Goal: Task Accomplishment & Management: Use online tool/utility

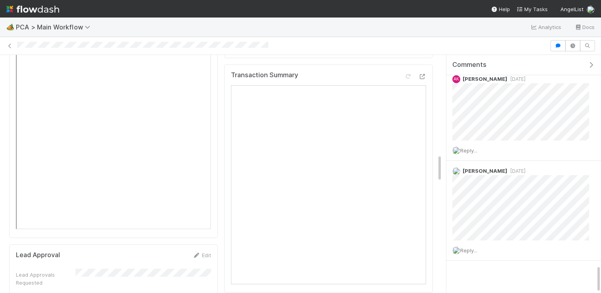
scroll to position [846, 0]
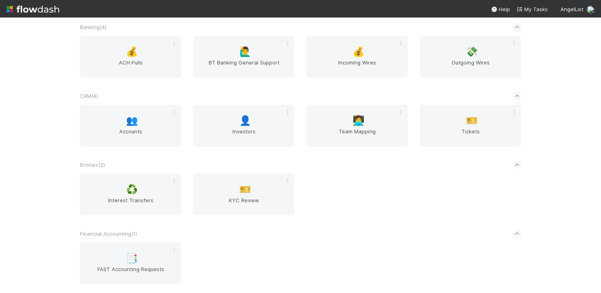
scroll to position [89, 0]
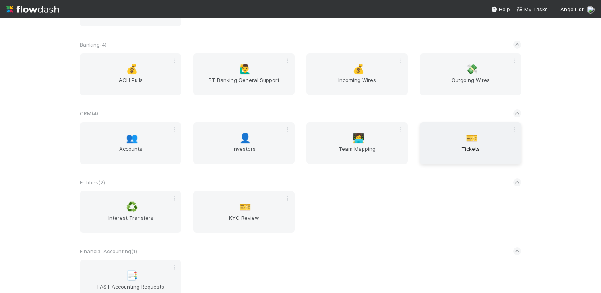
click at [493, 132] on div "🎫 Tickets" at bounding box center [470, 143] width 101 height 42
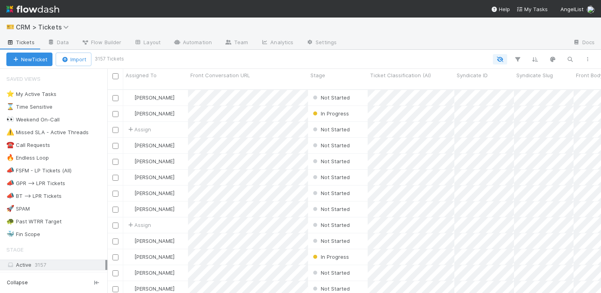
scroll to position [210, 494]
click at [196, 47] on link "Automation" at bounding box center [192, 43] width 51 height 13
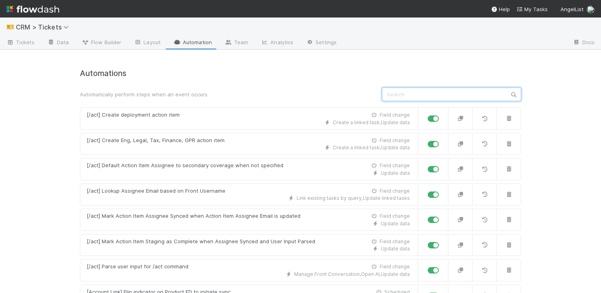
click at [404, 89] on input "text" at bounding box center [451, 94] width 139 height 14
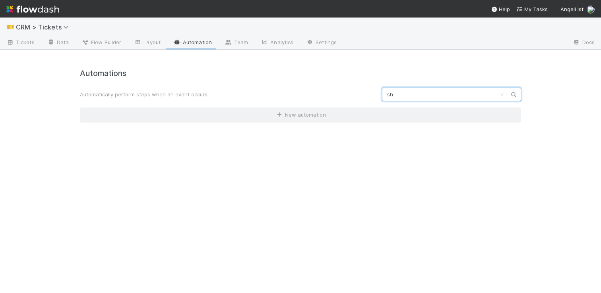
type input "s"
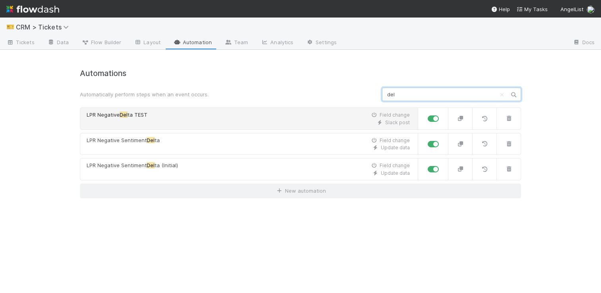
type input "del"
click at [334, 121] on div "Slack post" at bounding box center [248, 122] width 323 height 7
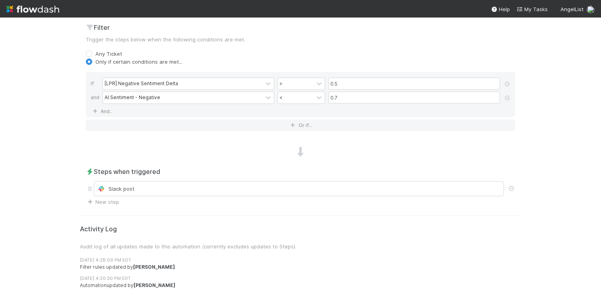
scroll to position [320, 0]
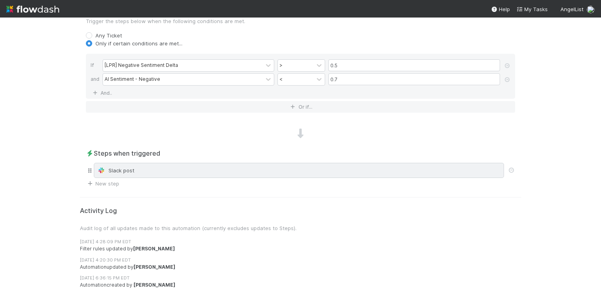
click at [317, 175] on div "Slack post" at bounding box center [299, 170] width 410 height 15
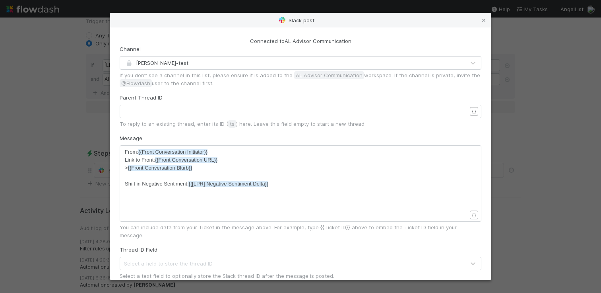
scroll to position [2, 0]
click at [173, 186] on span "Shift in Negative Sentiment: {{[LPR] Negative Sentiment Delta}}" at bounding box center [197, 184] width 144 height 6
type textarea "Sentiment"
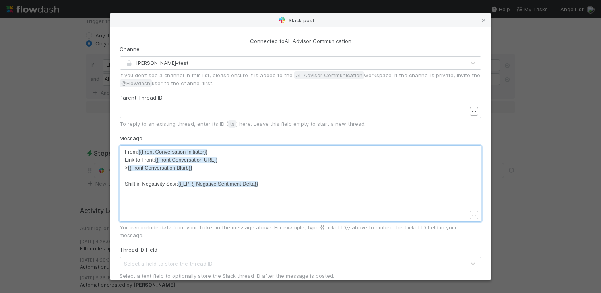
scroll to position [2, 19]
type textarea "ity Score"
click at [118, 183] on div "Connected to AL Advisor Communication Channel allen-test If you don’t see a cha…" at bounding box center [300, 153] width 381 height 252
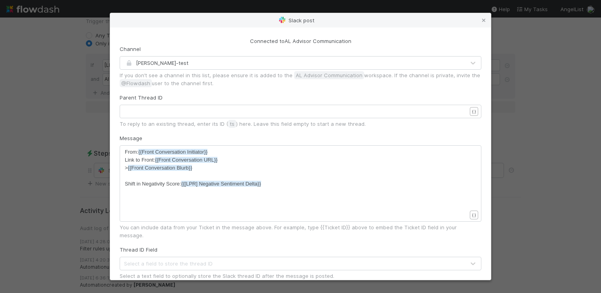
click at [123, 185] on div "ity Score x From: {{Front Conversation Initiator}} Link to Front: {{Front Conve…" at bounding box center [301, 183] width 362 height 76
click at [126, 183] on span "Shift in Negativity Score: {{[LPR] Negative Sentiment Delta}}" at bounding box center [193, 184] width 136 height 6
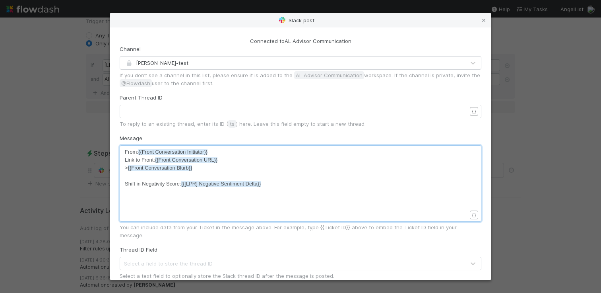
click at [124, 184] on div "x From: {{Front Conversation Initiator}} Link to Front: {{Front Conversation UR…" at bounding box center [301, 183] width 362 height 76
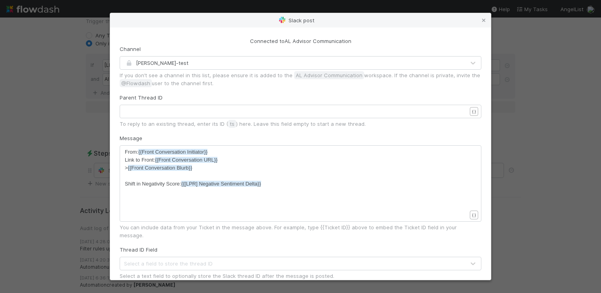
scroll to position [2, 0]
click at [125, 184] on span "Shift in Negativity Score: {{[LPR] Negative Sentiment Delta}}" at bounding box center [193, 184] width 136 height 6
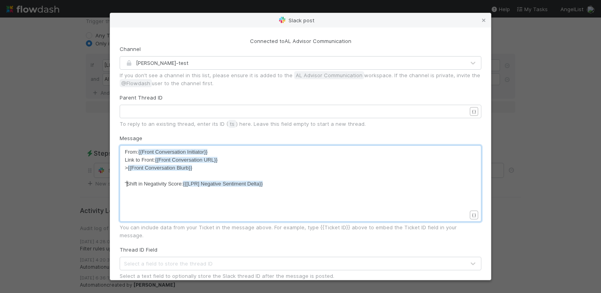
type textarea ""wa"
type textarea ":warning:"
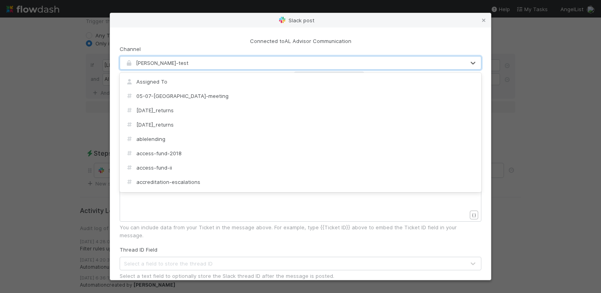
click at [162, 68] on div "allen-test" at bounding box center [292, 62] width 345 height 13
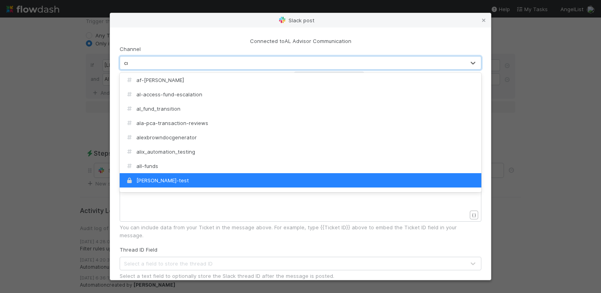
scroll to position [0, 0]
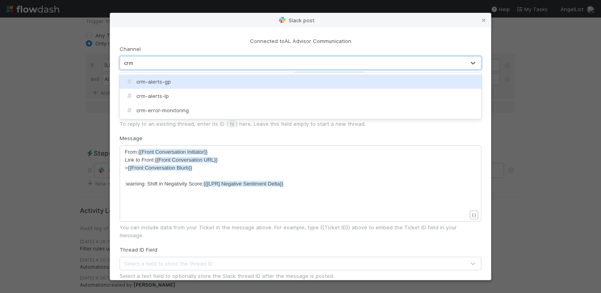
type input "crm"
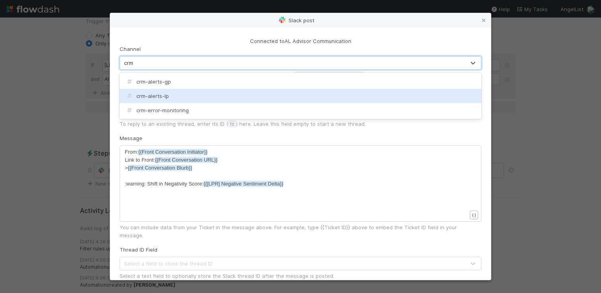
checkbox input "true"
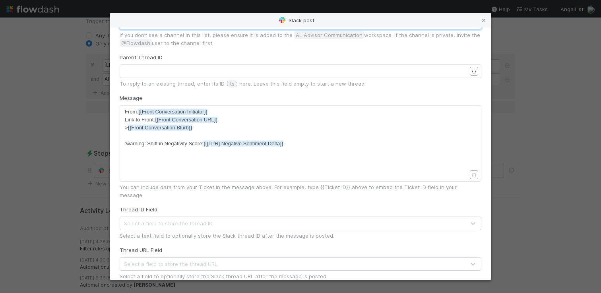
scroll to position [2, 0]
click at [377, 150] on div "x From: {{Front Conversation Initiator}} Link to Front: {{Front Conversation UR…" at bounding box center [306, 153] width 362 height 91
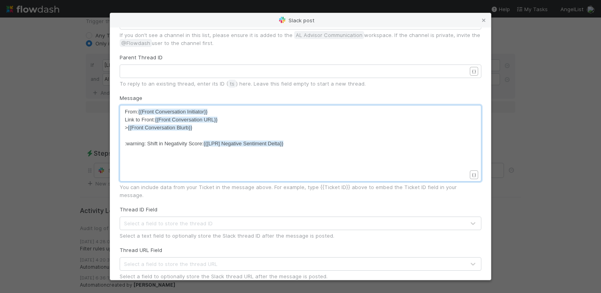
type textarea "m"
type textarea "}"
type textarea "["
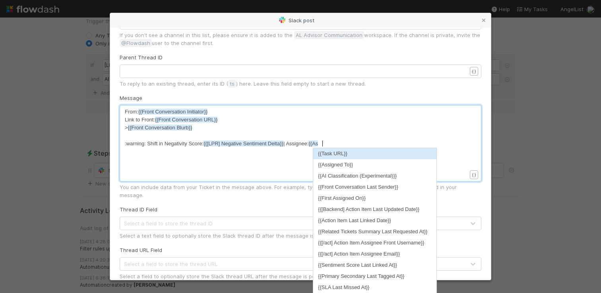
type textarea "| Assignee: {{Assi"
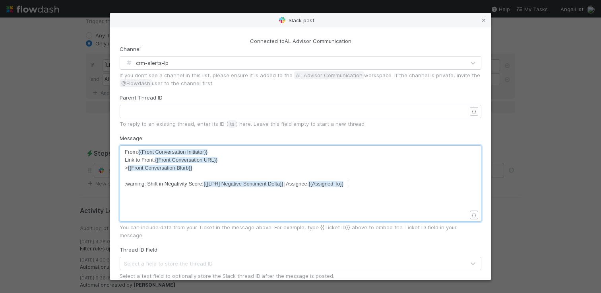
scroll to position [155, 0]
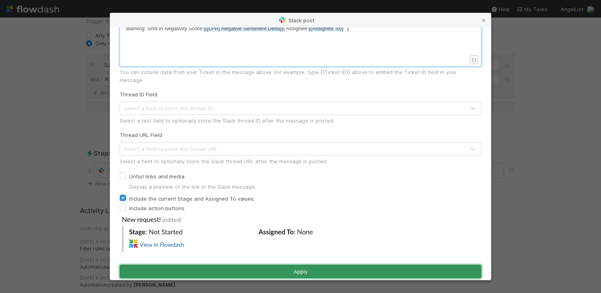
click at [317, 264] on button "Apply" at bounding box center [301, 271] width 362 height 14
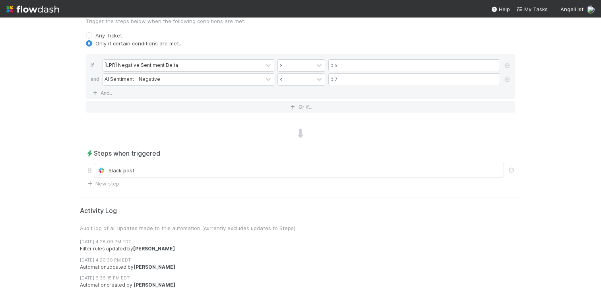
scroll to position [0, 0]
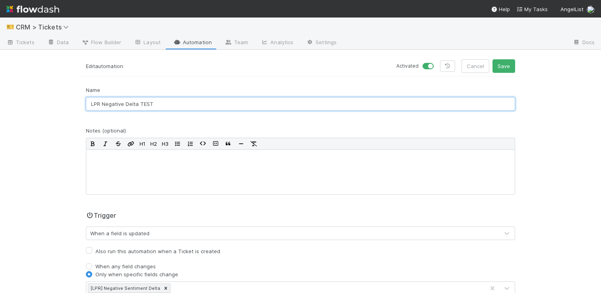
click at [233, 104] on input "LPR Negative Delta TEST" at bounding box center [300, 104] width 429 height 14
type input "LPR Negative Delta"
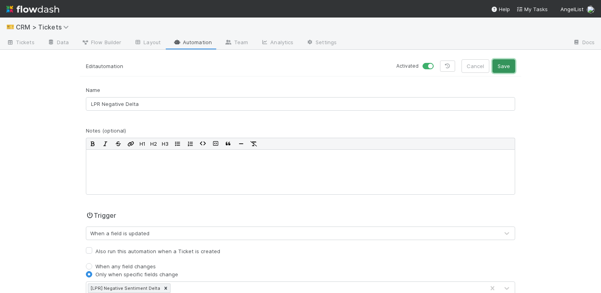
click at [510, 70] on button "Save" at bounding box center [504, 66] width 23 height 14
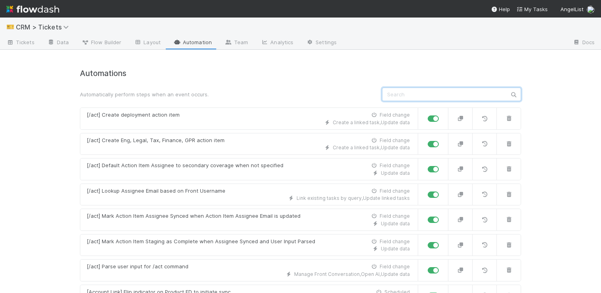
click at [432, 98] on input "text" at bounding box center [451, 94] width 139 height 14
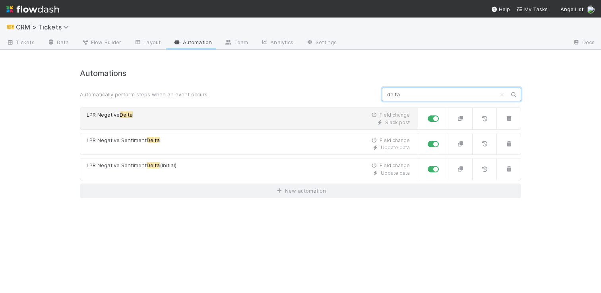
type input "delta"
click at [188, 125] on div "Slack post" at bounding box center [248, 122] width 323 height 7
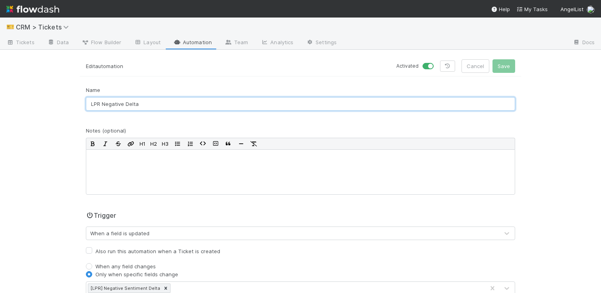
click at [165, 105] on input "LPR Negative Delta" at bounding box center [300, 104] width 429 height 14
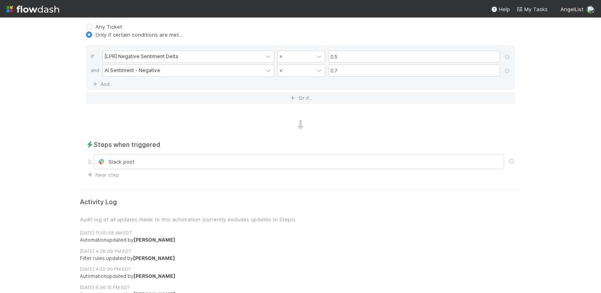
scroll to position [336, 0]
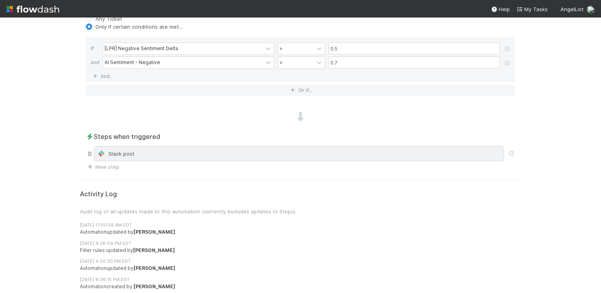
type input "LPR Negative Delta Slack"
click at [149, 155] on div "Slack post" at bounding box center [298, 154] width 403 height 8
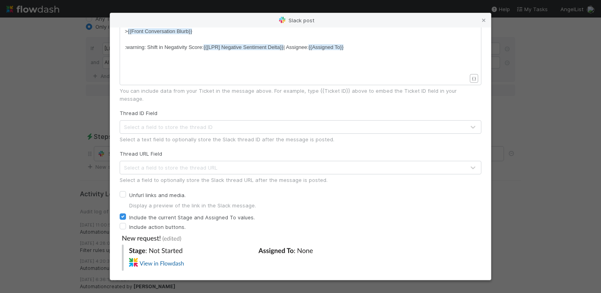
scroll to position [155, 0]
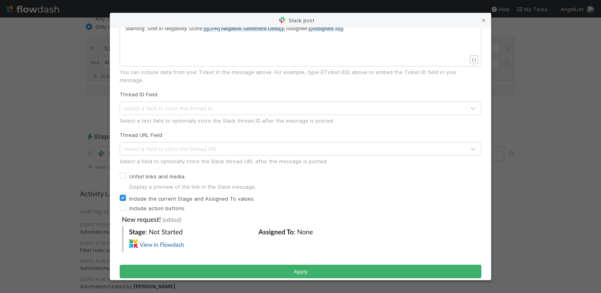
click at [175, 194] on label "Include the current Stage and Assigned To values." at bounding box center [192, 199] width 126 height 10
click at [126, 194] on input "Include the current Stage and Assigned To values." at bounding box center [123, 197] width 6 height 7
checkbox input "false"
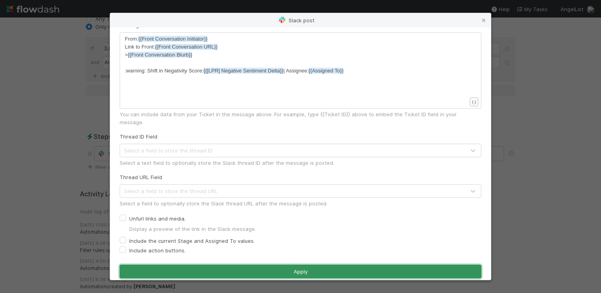
click at [290, 264] on button "Apply" at bounding box center [301, 271] width 362 height 14
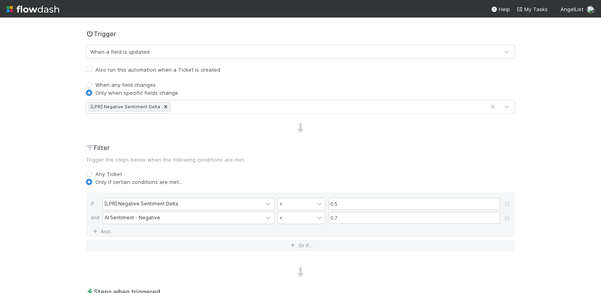
scroll to position [0, 0]
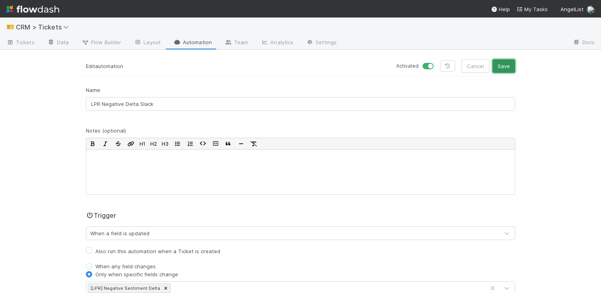
click at [505, 68] on button "Save" at bounding box center [504, 66] width 23 height 14
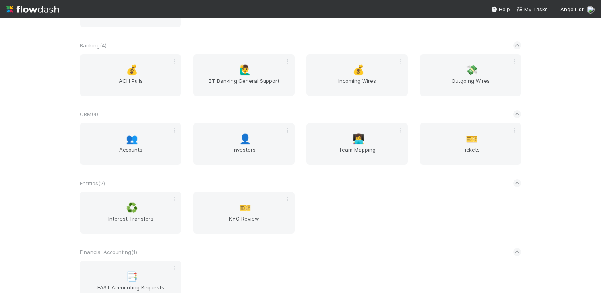
scroll to position [34, 0]
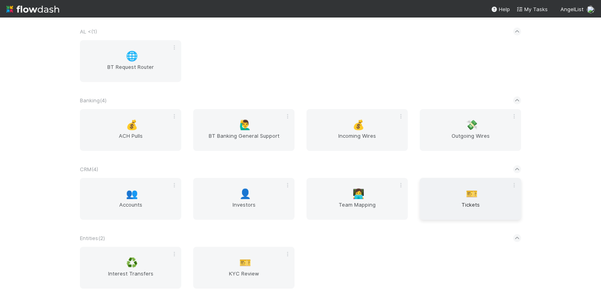
click at [474, 203] on span "Tickets" at bounding box center [470, 208] width 95 height 16
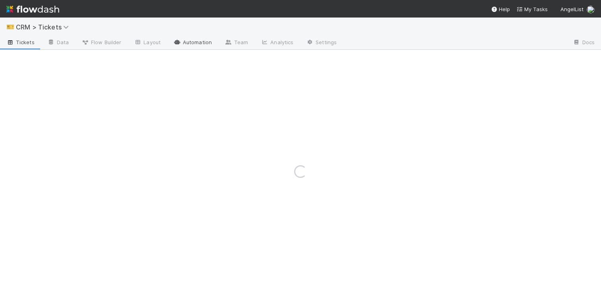
click at [200, 42] on link "Automation" at bounding box center [192, 43] width 51 height 13
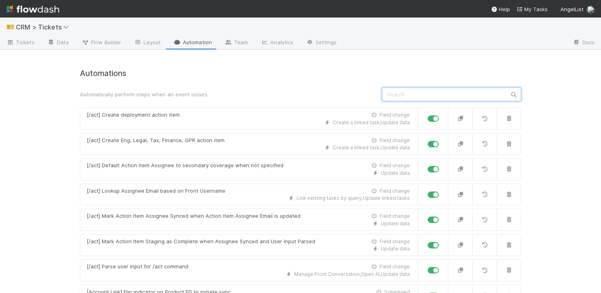
click at [423, 91] on input "text" at bounding box center [451, 94] width 139 height 14
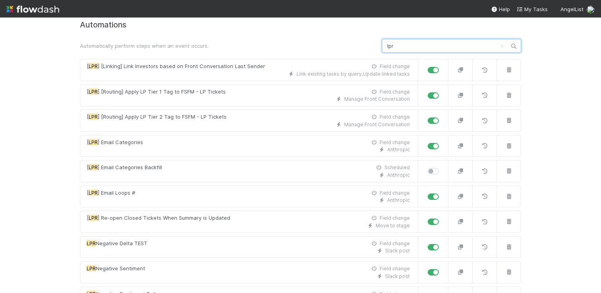
scroll to position [107, 0]
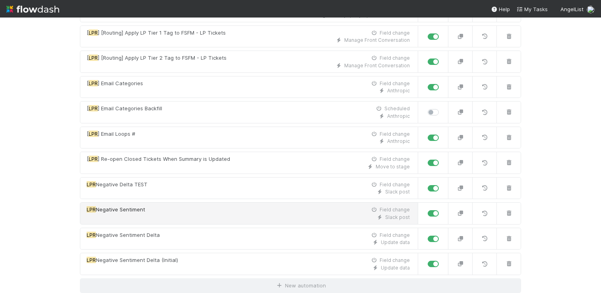
type input "lpr"
click at [284, 206] on div "LPR Negative Sentiment Field change" at bounding box center [248, 210] width 323 height 8
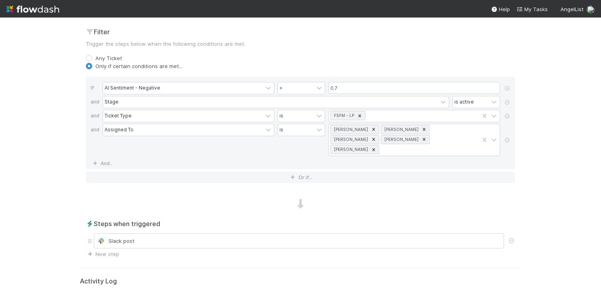
scroll to position [303, 0]
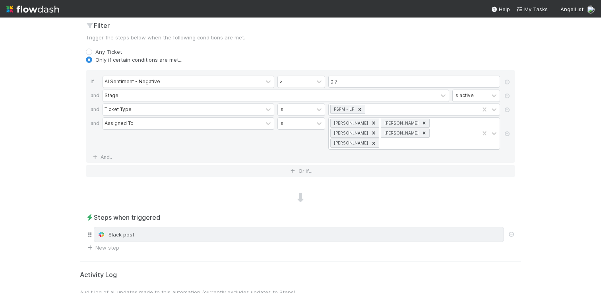
click at [241, 227] on div "Slack post" at bounding box center [299, 234] width 410 height 15
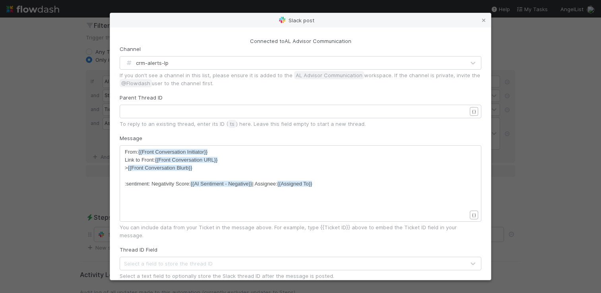
scroll to position [113, 0]
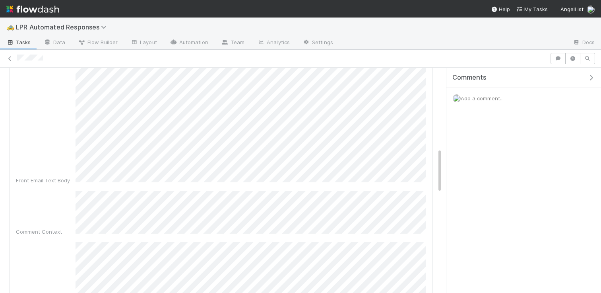
scroll to position [408, 0]
